Goal: Navigation & Orientation: Find specific page/section

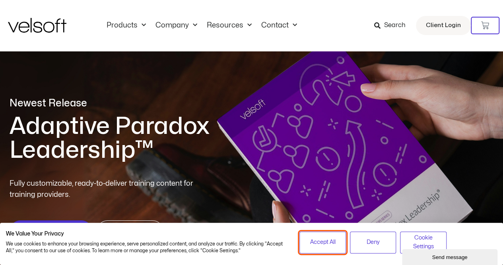
click at [321, 243] on span "Accept All" at bounding box center [322, 242] width 25 height 9
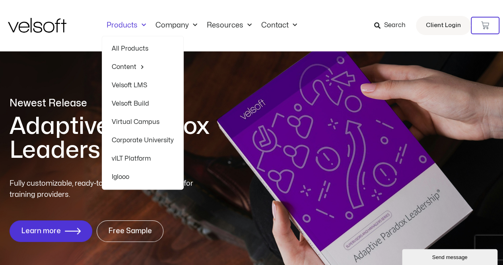
click at [124, 101] on link "Velsoft Build" at bounding box center [143, 103] width 62 height 18
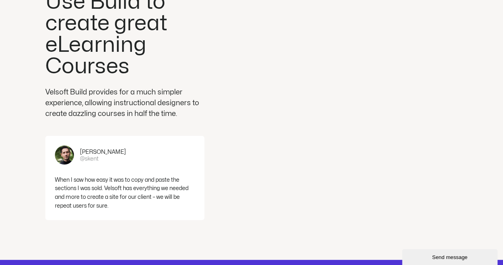
scroll to position [1688, 0]
